Goal: Task Accomplishment & Management: Complete application form

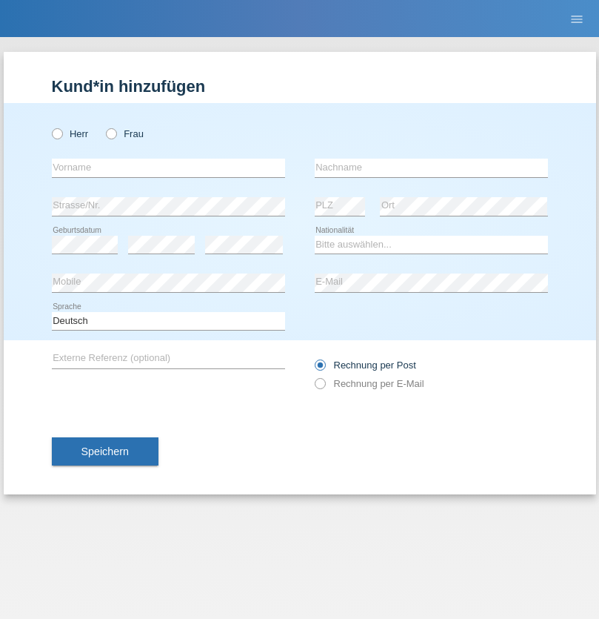
radio input "true"
click at [168, 167] on input "text" at bounding box center [168, 168] width 233 height 19
type input "[PERSON_NAME]"
click at [431, 167] on input "text" at bounding box center [431, 168] width 233 height 19
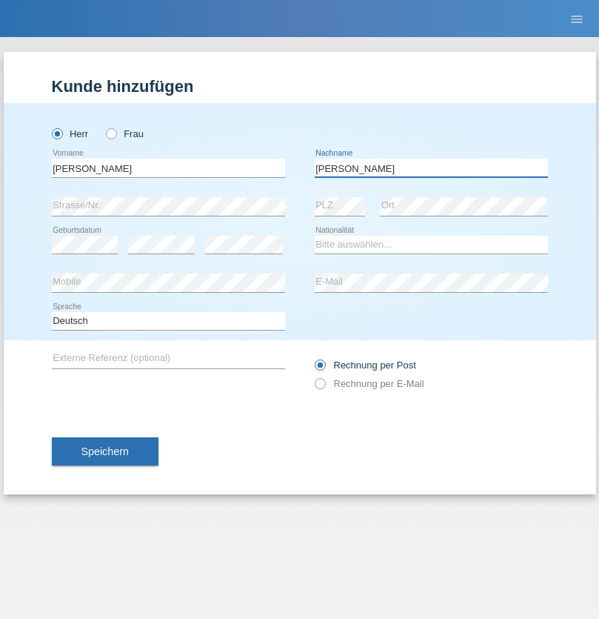
type input "Wyss"
select select "CH"
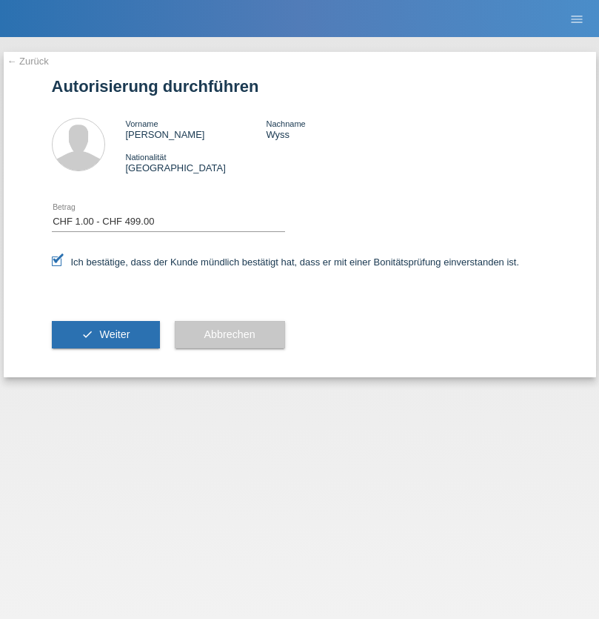
select select "1"
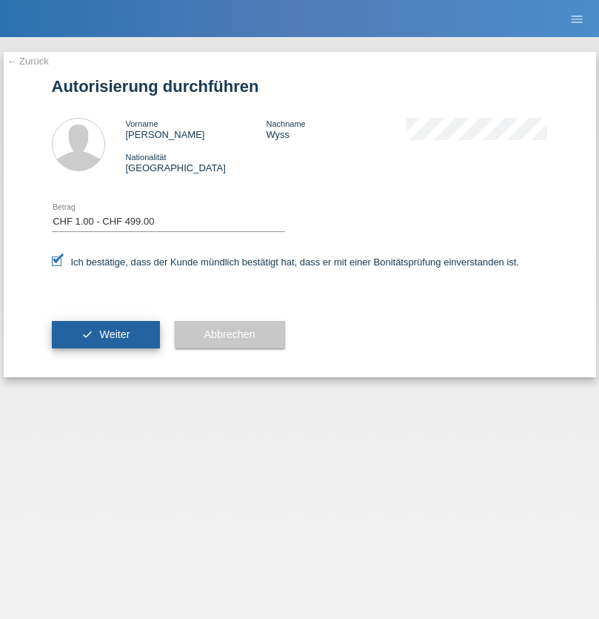
click at [105, 334] on span "Weiter" at bounding box center [114, 334] width 30 height 12
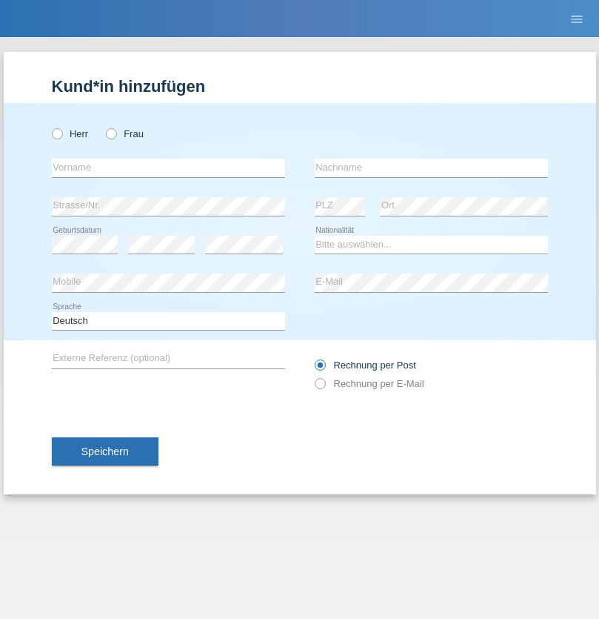
radio input "true"
click at [168, 167] on input "text" at bounding box center [168, 168] width 233 height 19
type input "Nermend"
click at [431, 167] on input "text" at bounding box center [431, 168] width 233 height 19
type input "Zahaj"
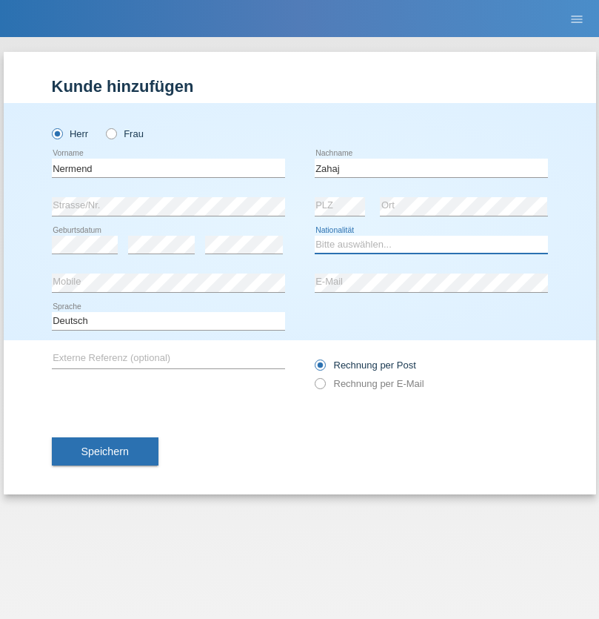
select select "CH"
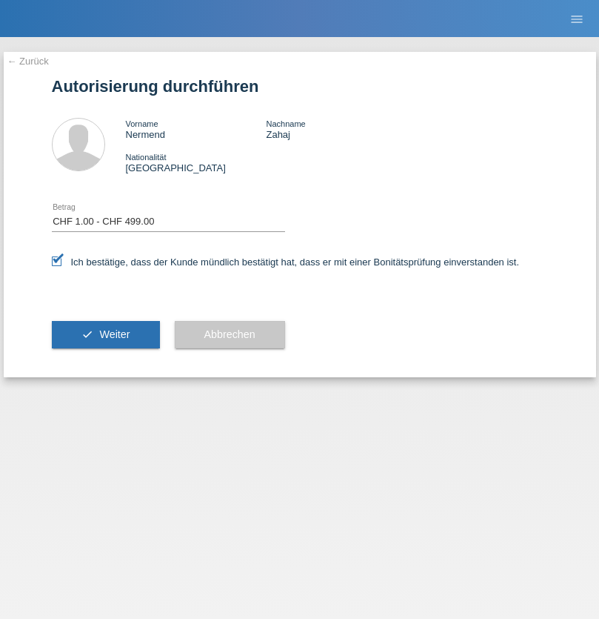
select select "1"
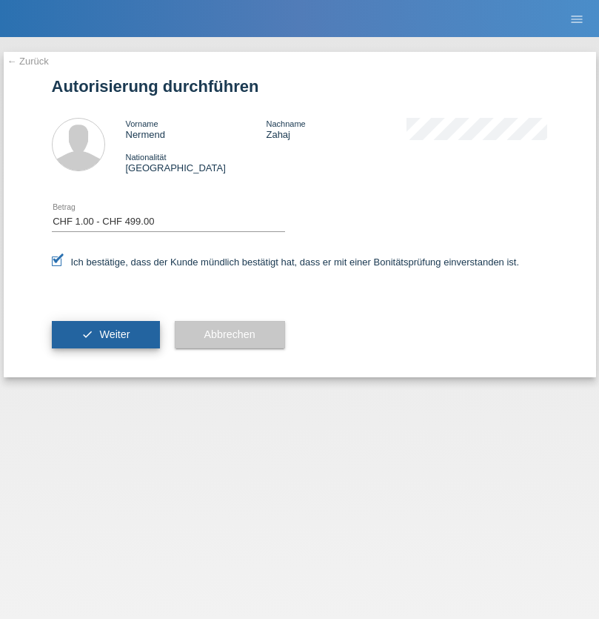
click at [105, 334] on span "Weiter" at bounding box center [114, 334] width 30 height 12
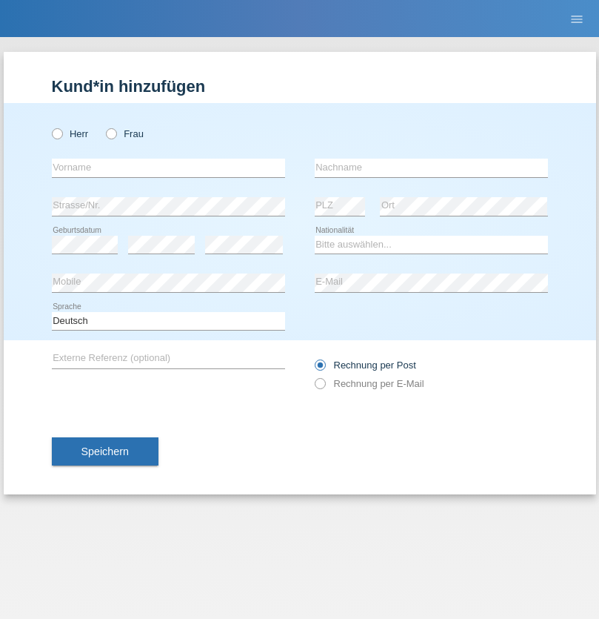
radio input "true"
click at [168, 167] on input "text" at bounding box center [168, 168] width 233 height 19
type input "[PERSON_NAME]"
click at [431, 167] on input "text" at bounding box center [431, 168] width 233 height 19
type input "Argüz"
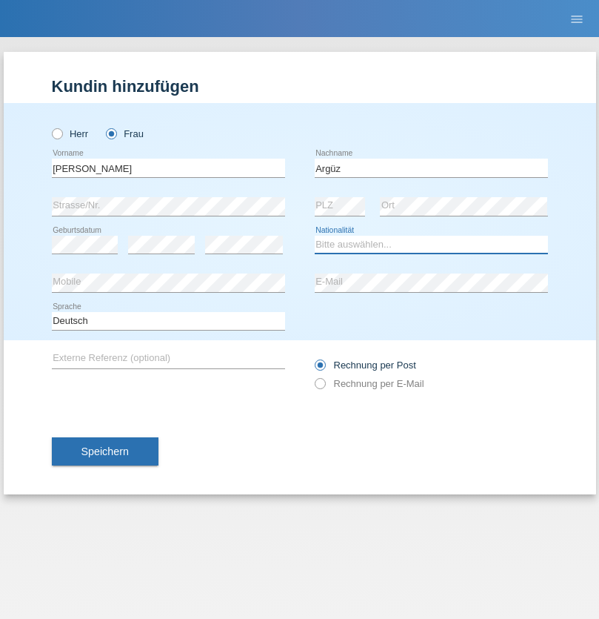
select select "CH"
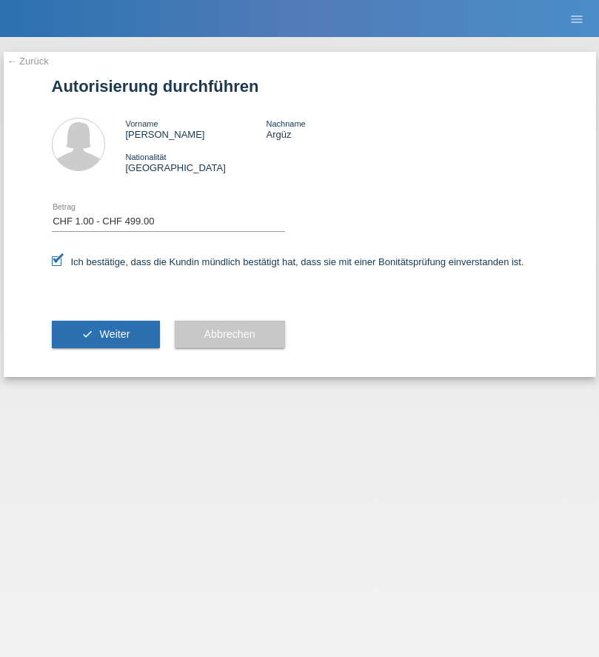
select select "1"
click at [105, 334] on span "Weiter" at bounding box center [114, 334] width 30 height 12
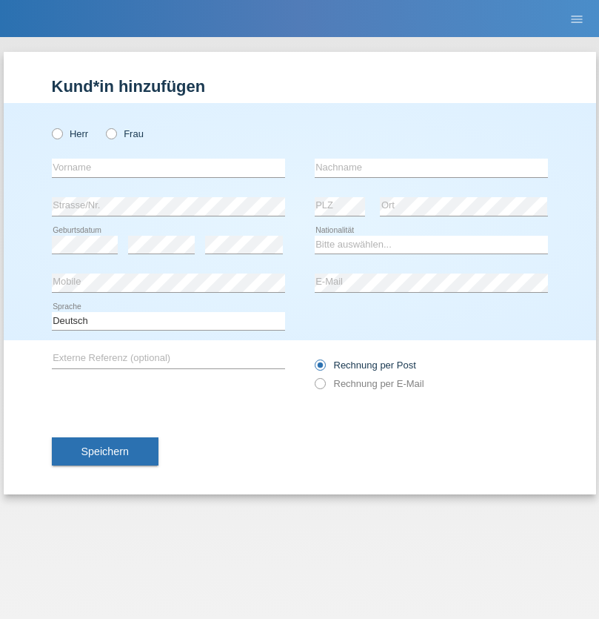
radio input "true"
click at [168, 167] on input "text" at bounding box center [168, 168] width 233 height 19
type input "Adrian"
click at [431, 167] on input "text" at bounding box center [431, 168] width 233 height 19
type input "Bocicor"
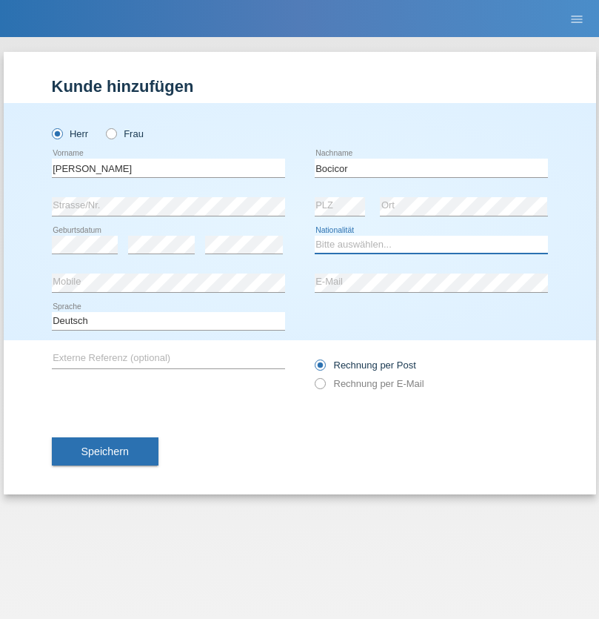
select select "HU"
select select "C"
select select "07"
select select "02"
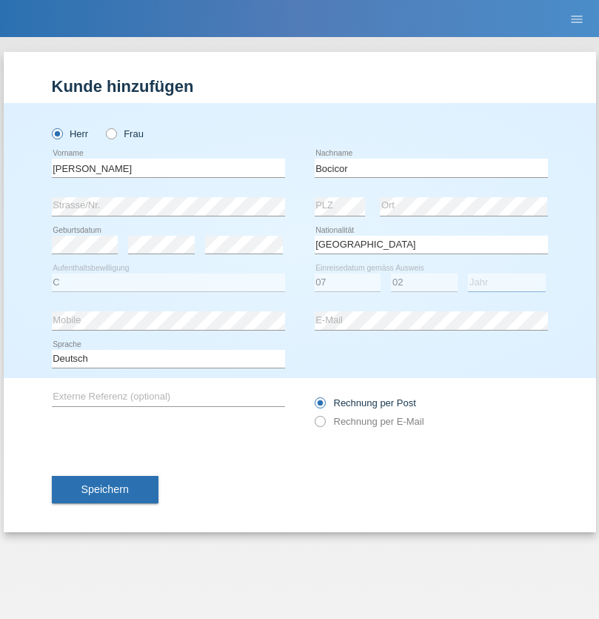
select select "2015"
